Goal: Task Accomplishment & Management: Use online tool/utility

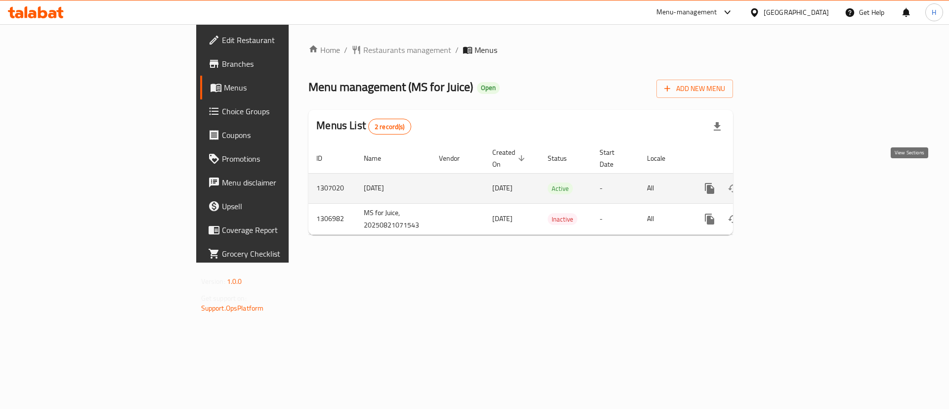
click at [793, 180] on link "enhanced table" at bounding box center [781, 189] width 24 height 24
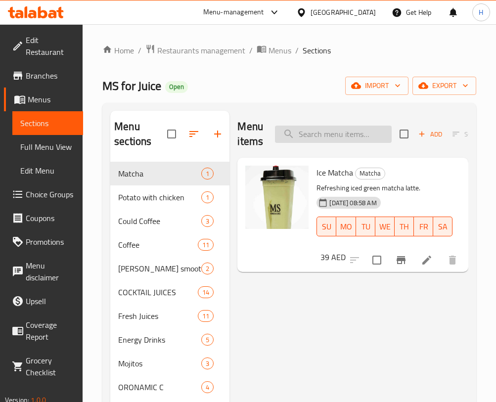
click at [321, 127] on input "search" at bounding box center [333, 134] width 117 height 17
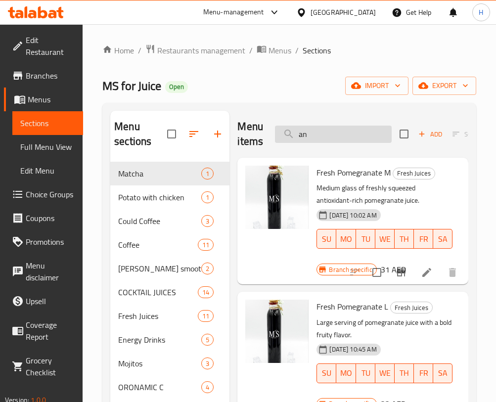
type input "a"
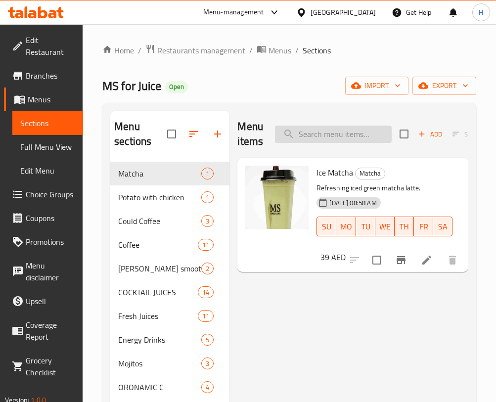
click at [328, 126] on input "search" at bounding box center [333, 134] width 117 height 17
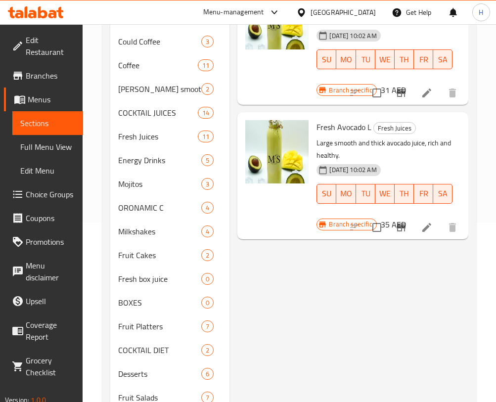
scroll to position [181, 0]
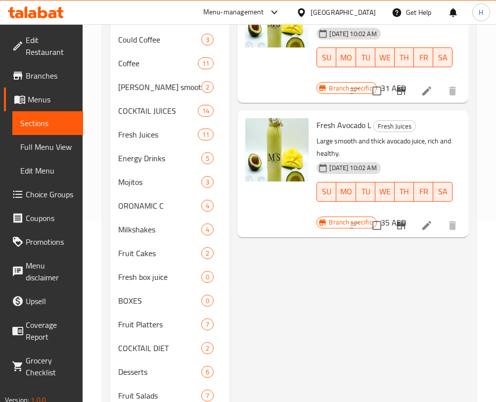
click at [339, 364] on div "Menu items avocado Add Sort Manage items Fresh Avocado M Fresh Juices Medium gl…" at bounding box center [348, 170] width 239 height 482
click at [351, 306] on div "Menu items avocado Add Sort Manage items Fresh Avocado M Fresh Juices Medium gl…" at bounding box center [348, 170] width 239 height 482
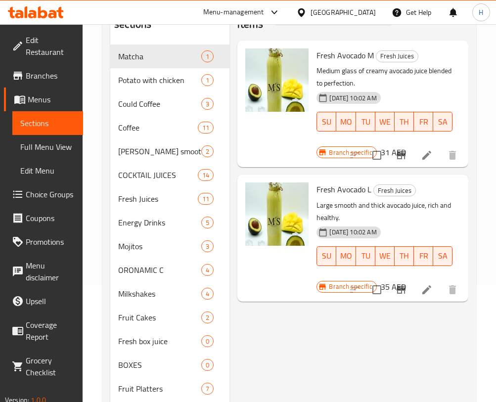
scroll to position [0, 0]
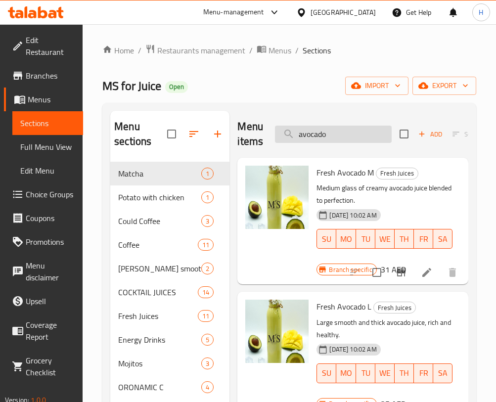
click at [358, 140] on input "avocado" at bounding box center [333, 134] width 117 height 17
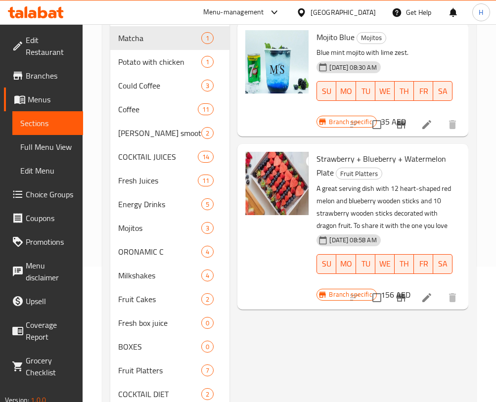
scroll to position [145, 0]
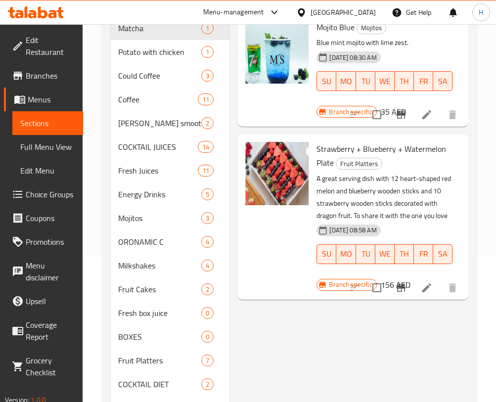
click at [457, 58] on div "Mojito Blue Mojitos Blue mint mojito with lime zest. [DATE] 08:30 AM SU MO TU W…" at bounding box center [388, 69] width 152 height 106
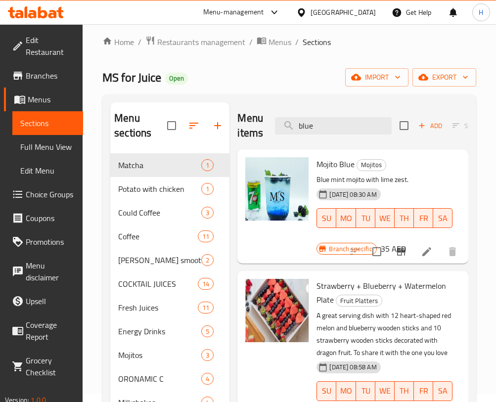
scroll to position [0, 0]
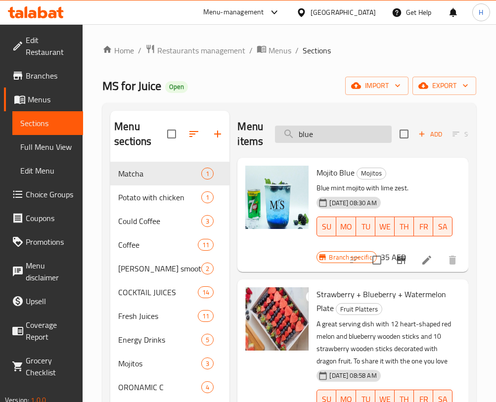
click at [341, 133] on input "blue" at bounding box center [333, 134] width 117 height 17
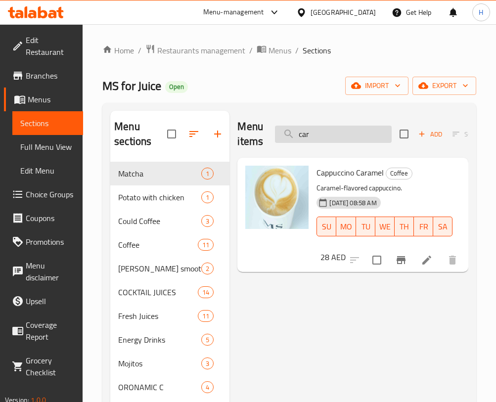
click at [375, 126] on input "car" at bounding box center [333, 134] width 117 height 17
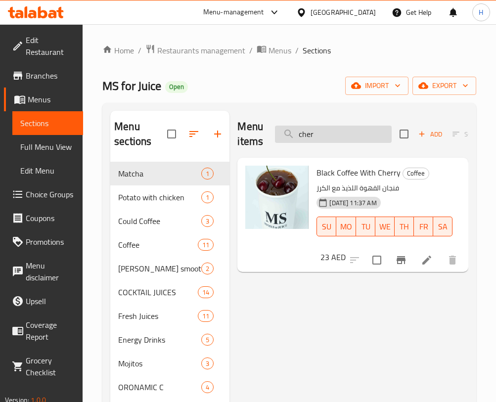
click at [311, 134] on input "cher" at bounding box center [333, 134] width 117 height 17
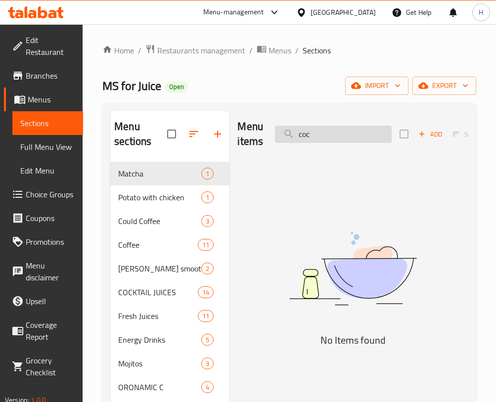
drag, startPoint x: 310, startPoint y: 148, endPoint x: 316, endPoint y: 135, distance: 14.2
click at [310, 148] on div "Menu items coc Add Sort Manage items" at bounding box center [352, 134] width 231 height 47
click at [316, 134] on input "coc" at bounding box center [333, 134] width 117 height 17
click at [321, 123] on div "Menu items cuc Add Sort Manage items" at bounding box center [352, 134] width 231 height 47
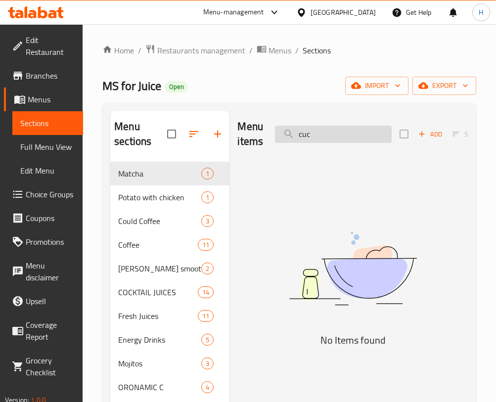
click at [323, 134] on input "cuc" at bounding box center [333, 134] width 117 height 17
click at [324, 134] on input "cuc" at bounding box center [333, 134] width 117 height 17
click at [303, 126] on input "egg" at bounding box center [333, 134] width 117 height 17
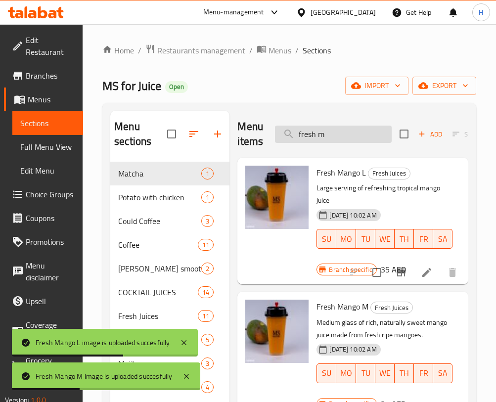
click at [360, 133] on input "fresh m" at bounding box center [333, 134] width 117 height 17
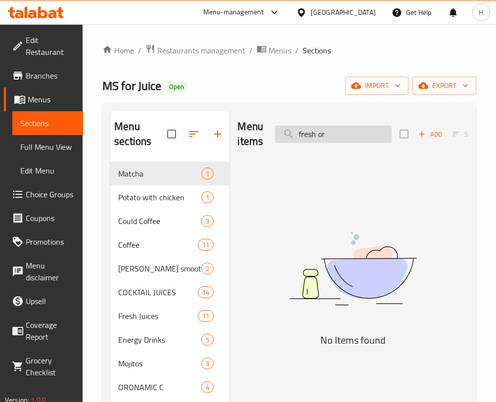
click at [366, 139] on input "fresh or" at bounding box center [333, 134] width 117 height 17
click at [280, 393] on div "Menu items oran Add Sort Manage items No Items found" at bounding box center [348, 352] width 239 height 482
click at [324, 136] on input "oran" at bounding box center [333, 134] width 117 height 17
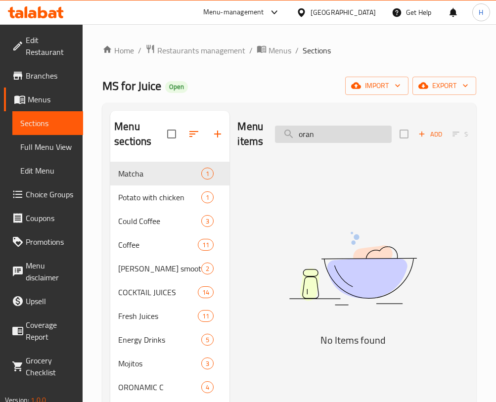
click at [324, 136] on input "oran" at bounding box center [333, 134] width 117 height 17
click at [309, 130] on input "garlic" at bounding box center [333, 134] width 117 height 17
click at [324, 136] on input "ging" at bounding box center [333, 134] width 117 height 17
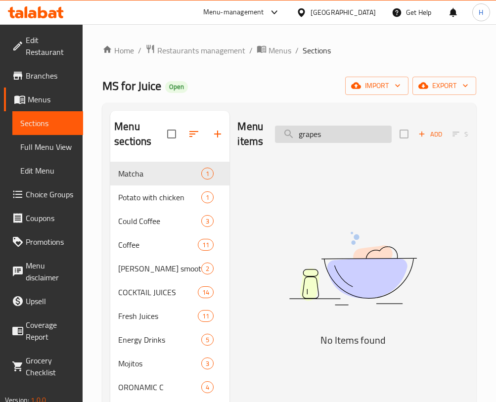
click at [325, 134] on input "grapes" at bounding box center [333, 134] width 117 height 17
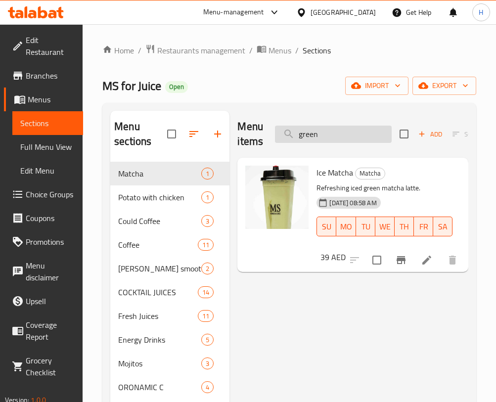
click at [329, 137] on input "green" at bounding box center [333, 134] width 117 height 17
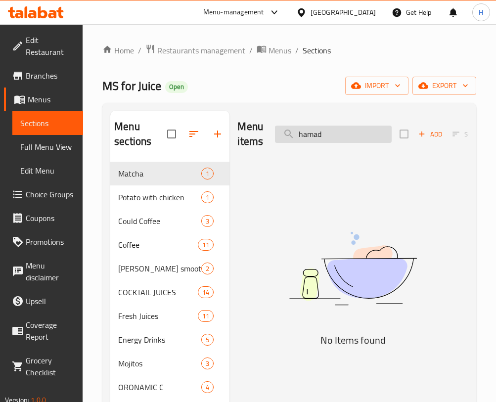
click at [324, 128] on input "hamad" at bounding box center [333, 134] width 117 height 17
click at [337, 130] on input "acai" at bounding box center [333, 134] width 117 height 17
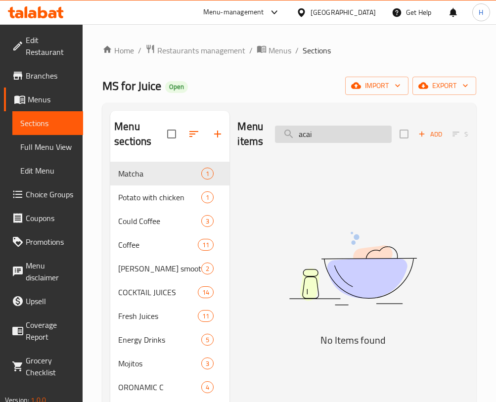
click at [337, 130] on input "acai" at bounding box center [333, 134] width 117 height 17
click at [302, 135] on input "katch" at bounding box center [333, 134] width 117 height 17
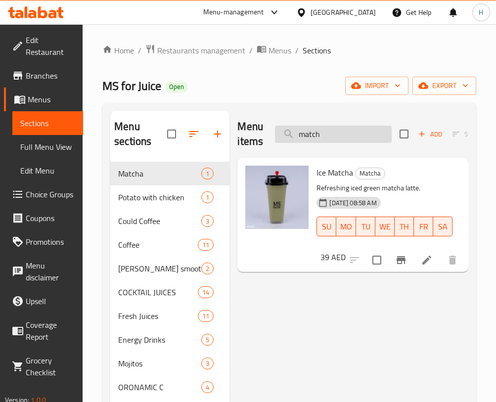
click at [335, 134] on input "match" at bounding box center [333, 134] width 117 height 17
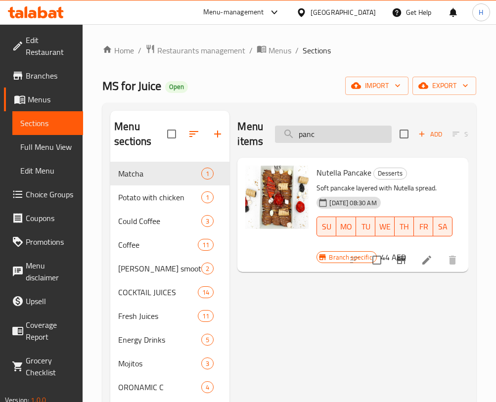
click at [346, 128] on input "panc" at bounding box center [333, 134] width 117 height 17
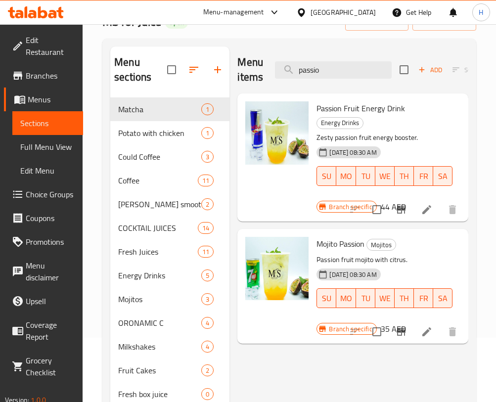
scroll to position [29, 0]
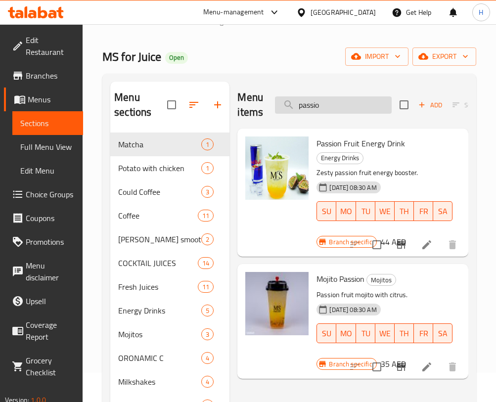
click at [337, 100] on input "passio" at bounding box center [333, 104] width 117 height 17
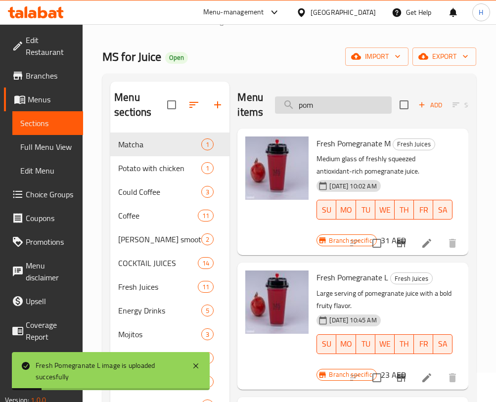
click at [304, 105] on input "pom" at bounding box center [333, 104] width 117 height 17
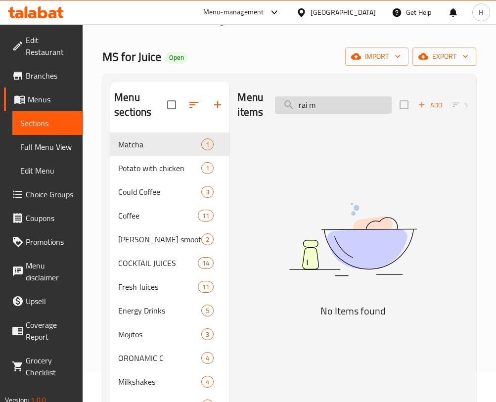
click at [331, 103] on input "rai m" at bounding box center [333, 104] width 117 height 17
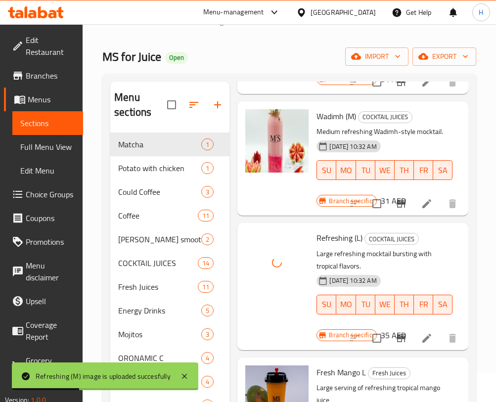
scroll to position [0, 0]
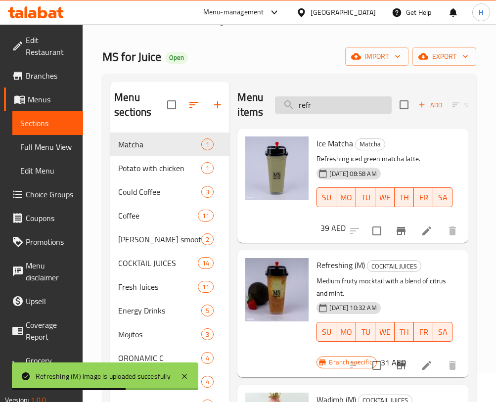
click at [318, 102] on input "refr" at bounding box center [333, 104] width 117 height 17
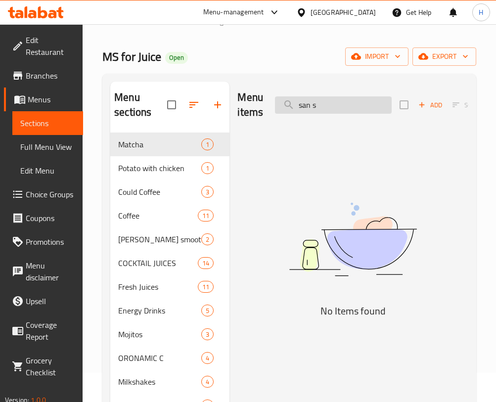
click at [340, 107] on input "san s" at bounding box center [333, 104] width 117 height 17
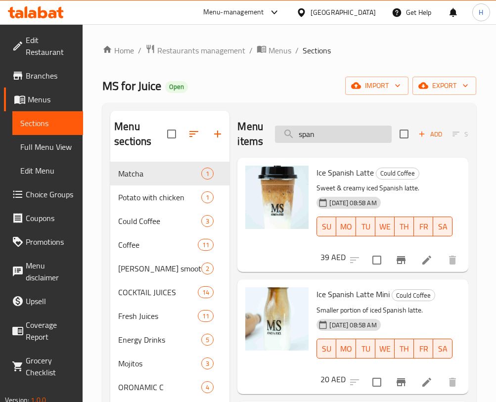
click at [326, 139] on input "span" at bounding box center [333, 134] width 117 height 17
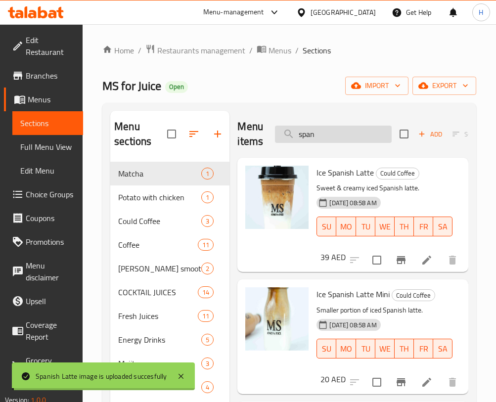
click at [326, 139] on input "span" at bounding box center [333, 134] width 117 height 17
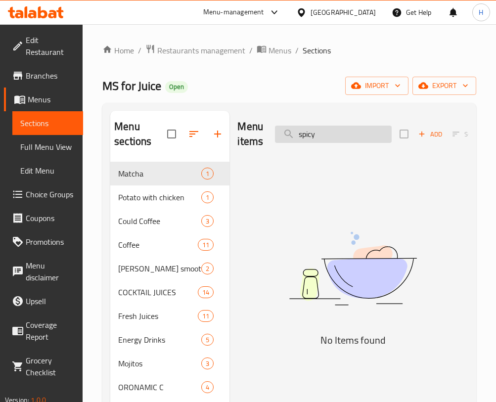
click at [342, 131] on input "spicy" at bounding box center [333, 134] width 117 height 17
drag, startPoint x: 342, startPoint y: 131, endPoint x: 339, endPoint y: 127, distance: 5.3
click at [342, 130] on input "spicy" at bounding box center [333, 134] width 117 height 17
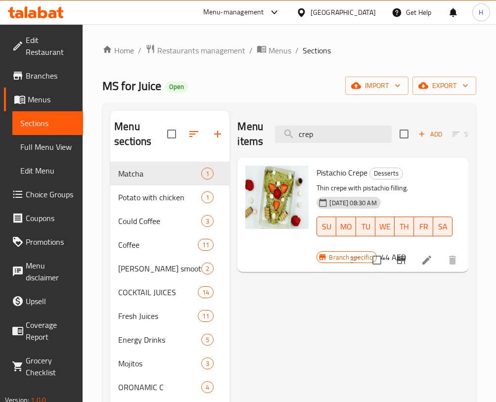
type input "crep"
click at [326, 133] on input "crep" at bounding box center [333, 134] width 117 height 17
